Goal: Information Seeking & Learning: Learn about a topic

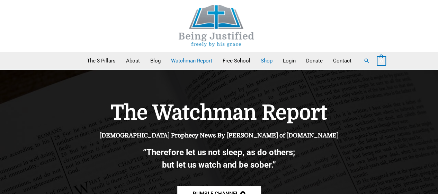
click at [267, 58] on link "Shop" at bounding box center [267, 60] width 22 height 17
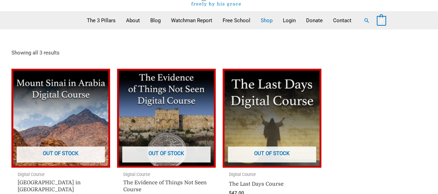
scroll to position [4, 0]
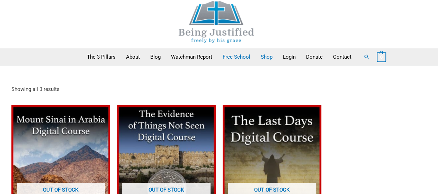
click at [243, 54] on link "Free School" at bounding box center [237, 56] width 38 height 17
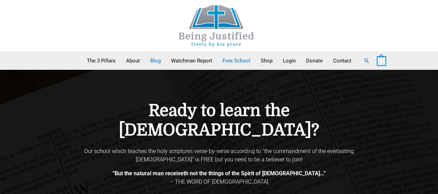
click at [155, 61] on link "Blog" at bounding box center [155, 60] width 21 height 17
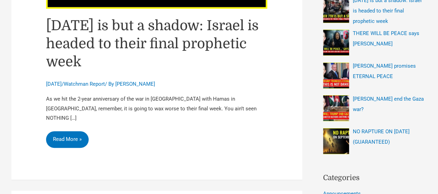
scroll to position [238, 0]
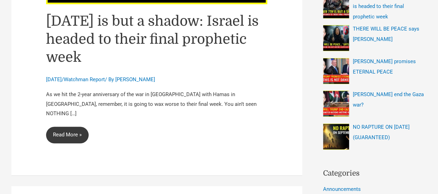
click at [70, 126] on link "October 7th is but a shadow: Israel is headed to their final prophetic week Rea…" at bounding box center [67, 134] width 43 height 17
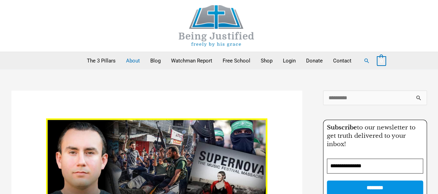
click at [135, 56] on link "About" at bounding box center [133, 60] width 24 height 17
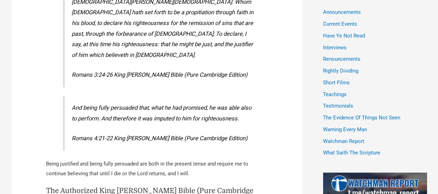
scroll to position [417, 0]
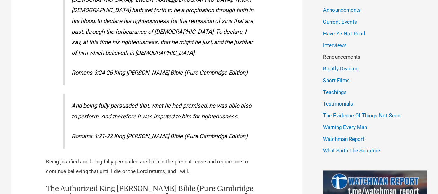
click at [356, 54] on link "Renouncements" at bounding box center [341, 57] width 37 height 6
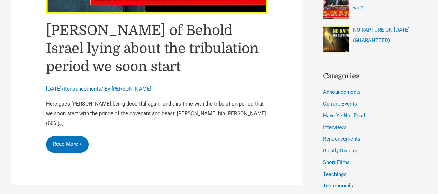
scroll to position [340, 0]
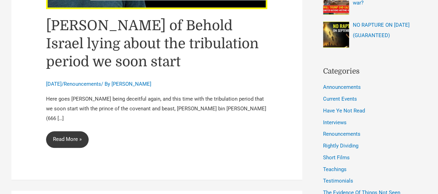
click at [74, 131] on link "[PERSON_NAME] of Behold Israel lying about the tribulation period we soon start…" at bounding box center [67, 139] width 43 height 17
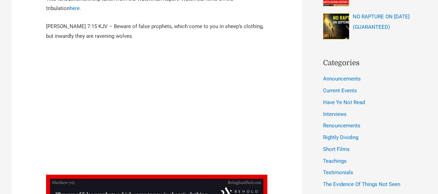
scroll to position [346, 0]
